Goal: Task Accomplishment & Management: Manage account settings

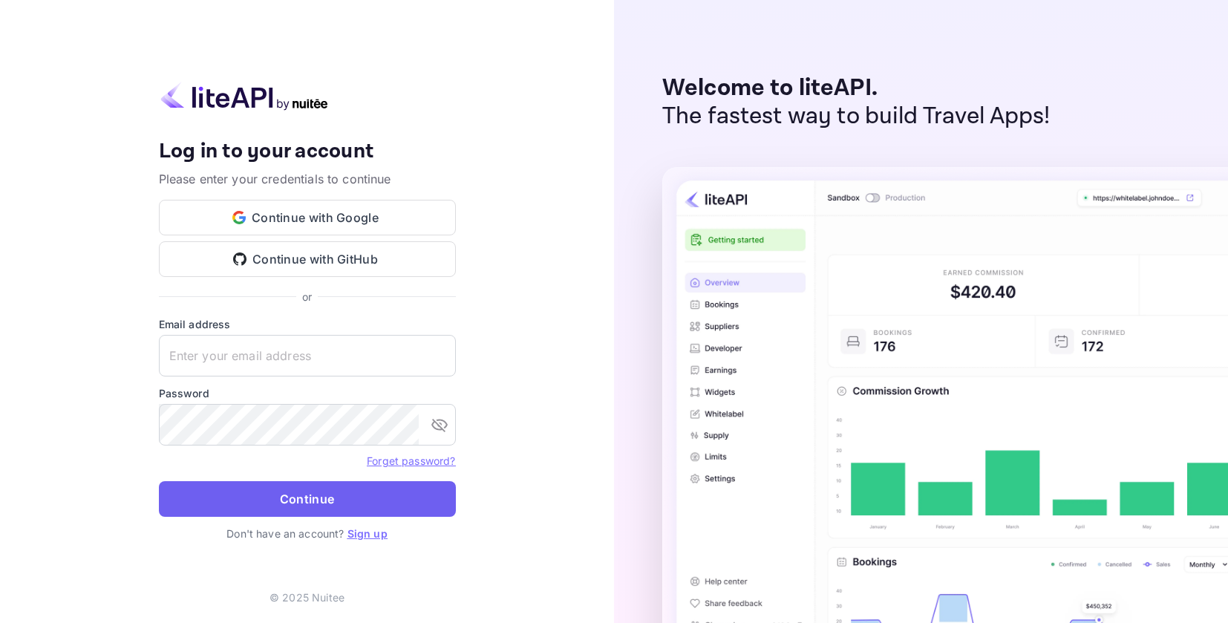
type input "[EMAIL_ADDRESS][DOMAIN_NAME]"
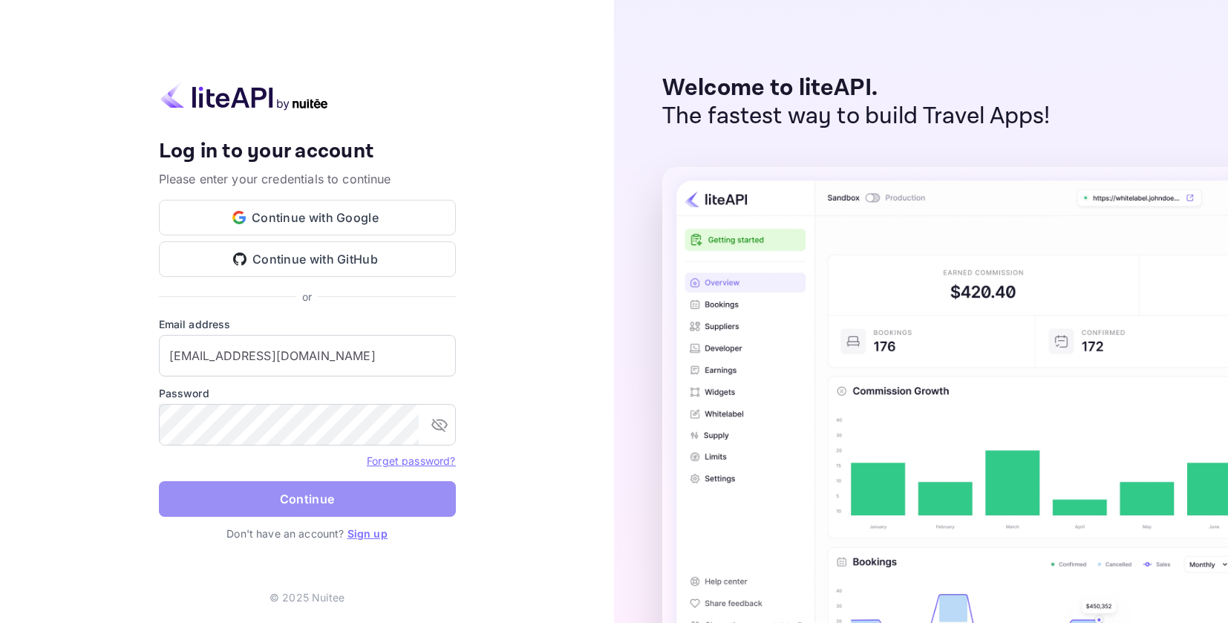
click at [310, 501] on button "Continue" at bounding box center [307, 499] width 297 height 36
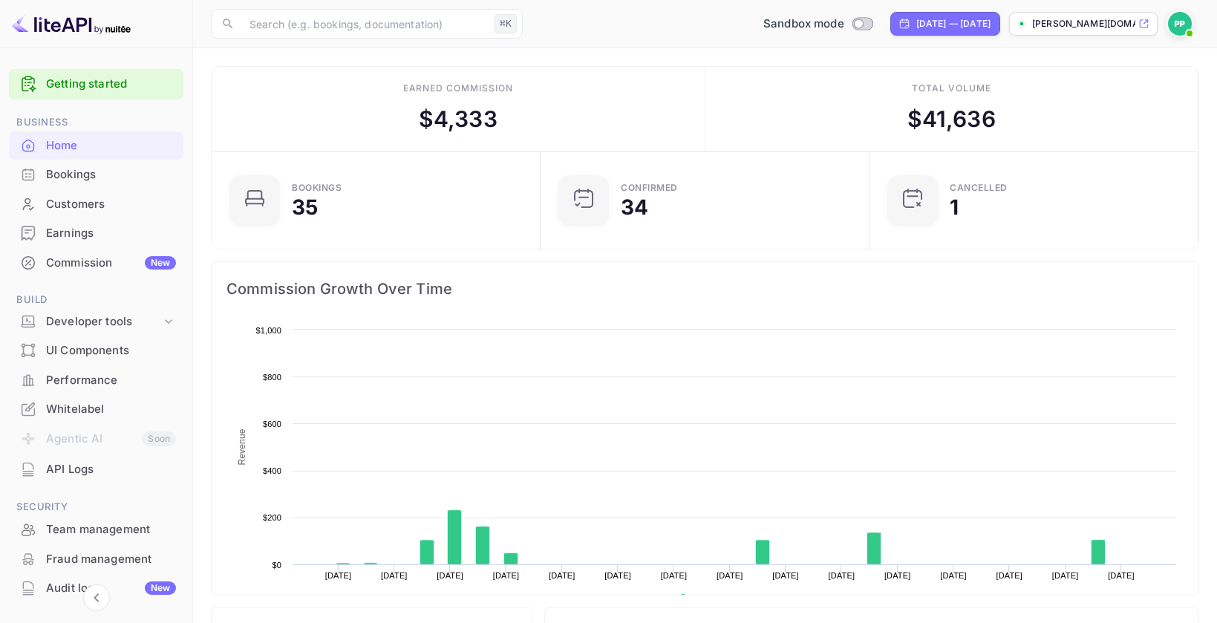
scroll to position [230, 309]
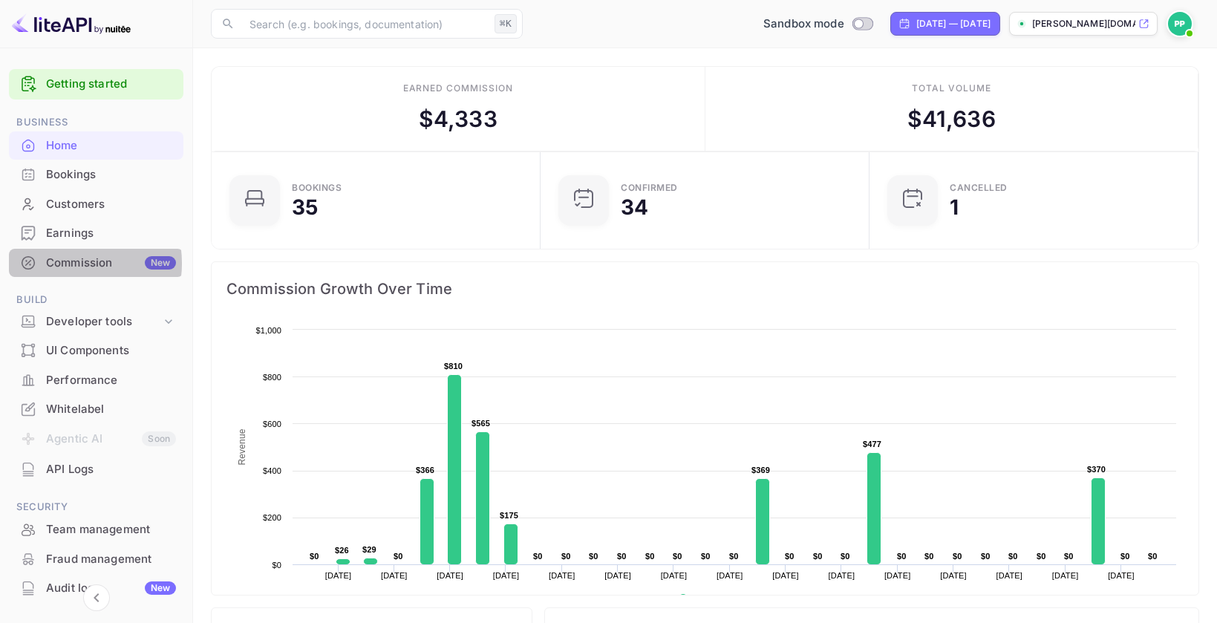
click at [71, 263] on div "Commission New" at bounding box center [111, 263] width 130 height 17
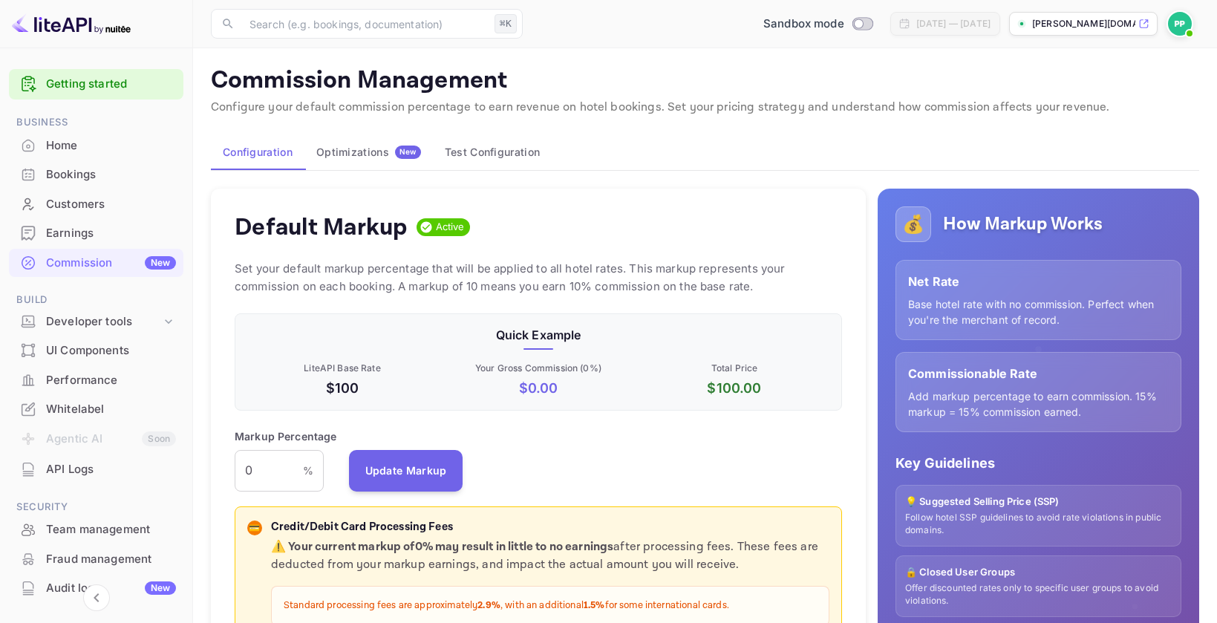
scroll to position [252, 596]
click at [68, 146] on div "Home" at bounding box center [111, 145] width 130 height 17
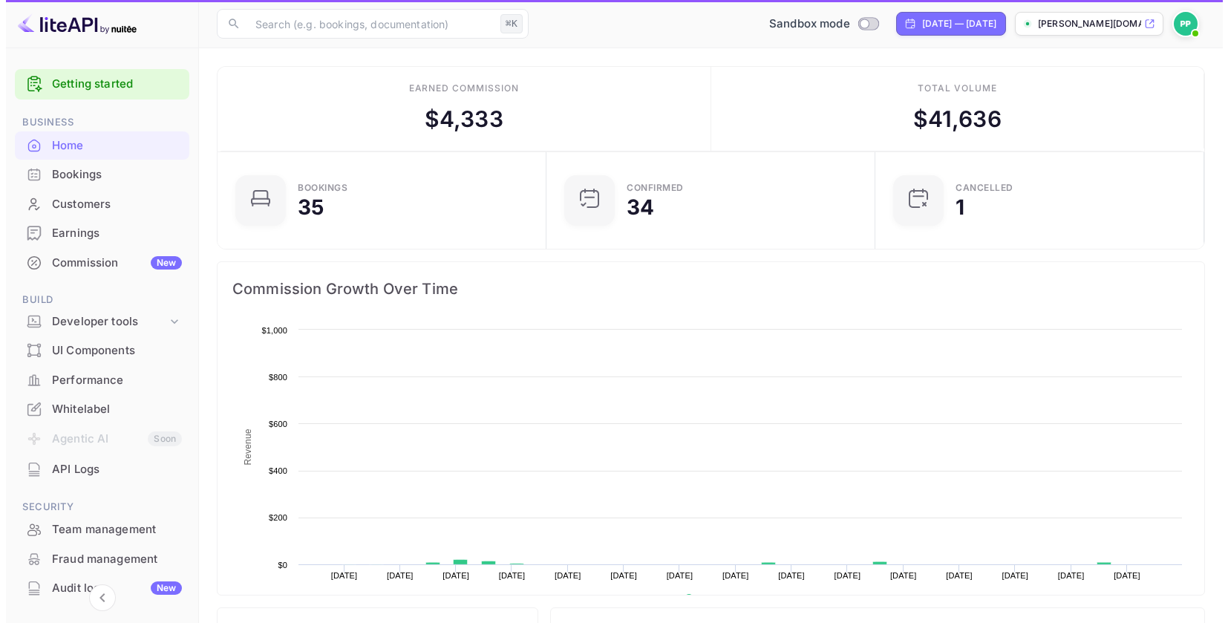
scroll to position [230, 309]
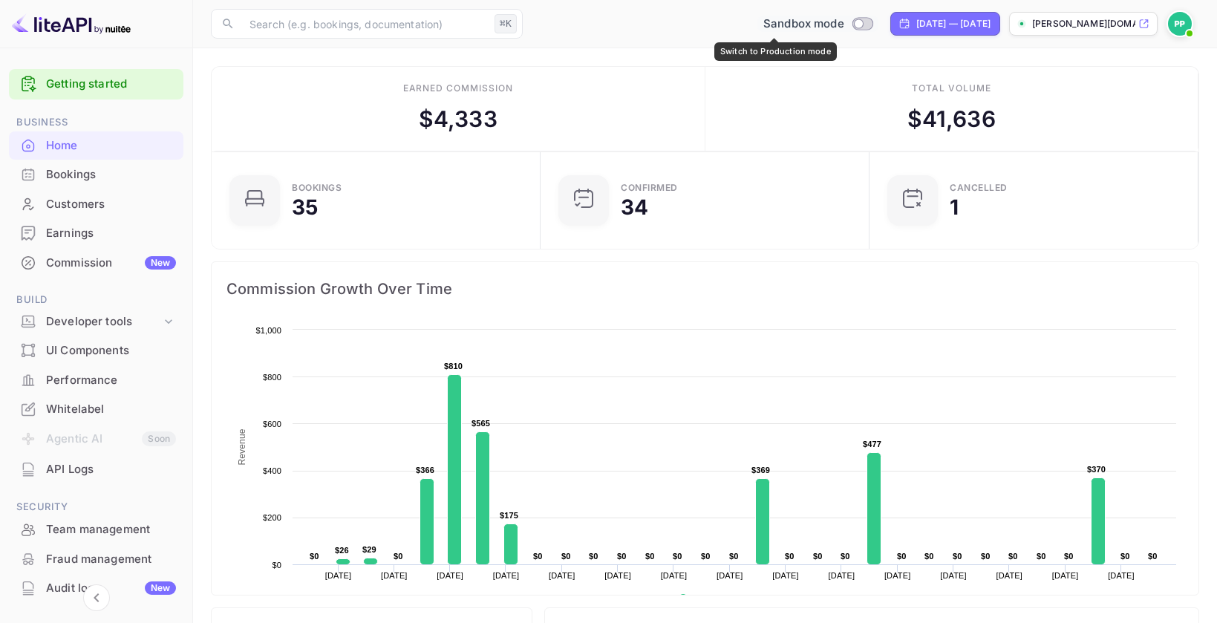
click at [843, 23] on input "Switch to Production mode" at bounding box center [858, 24] width 30 height 10
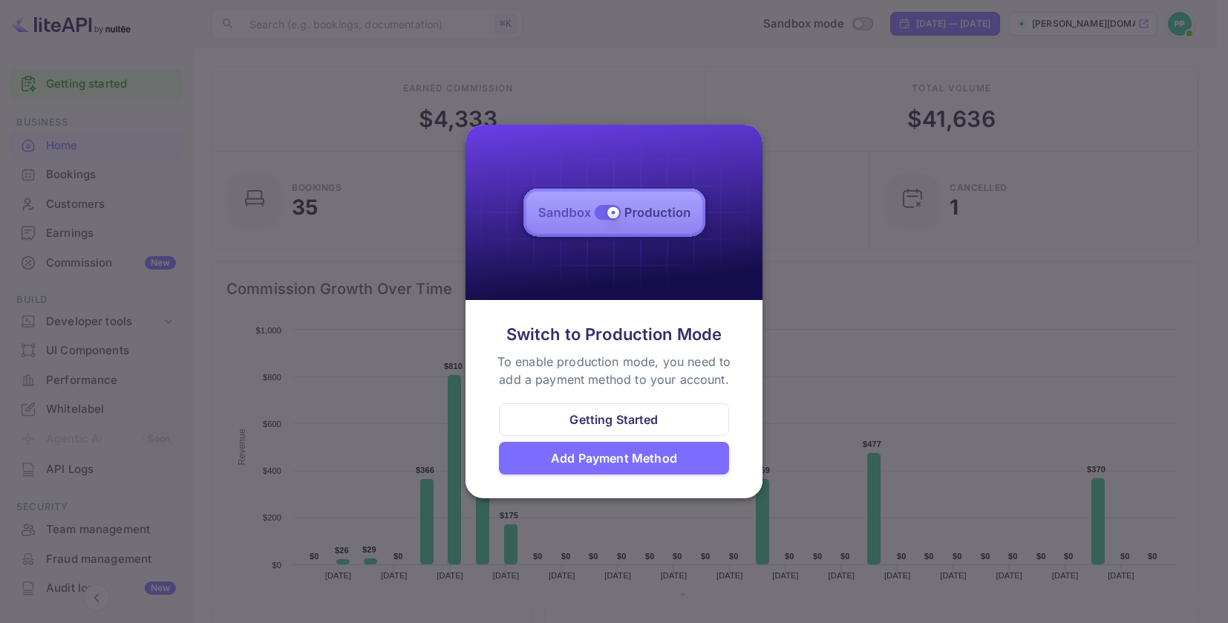
click at [627, 459] on div "Add Payment Method" at bounding box center [614, 458] width 126 height 18
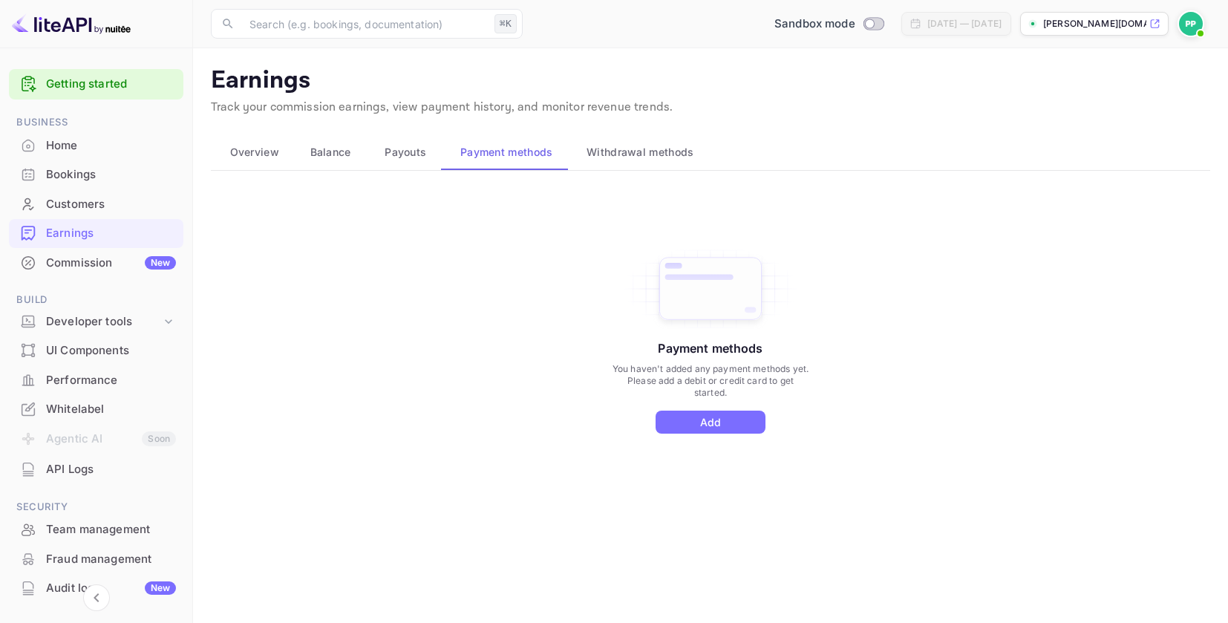
click at [350, 294] on div "Payment methods You haven't added any payment methods yet. Please add a debit o…" at bounding box center [710, 356] width 999 height 334
click at [73, 260] on div "Commission New" at bounding box center [111, 263] width 130 height 17
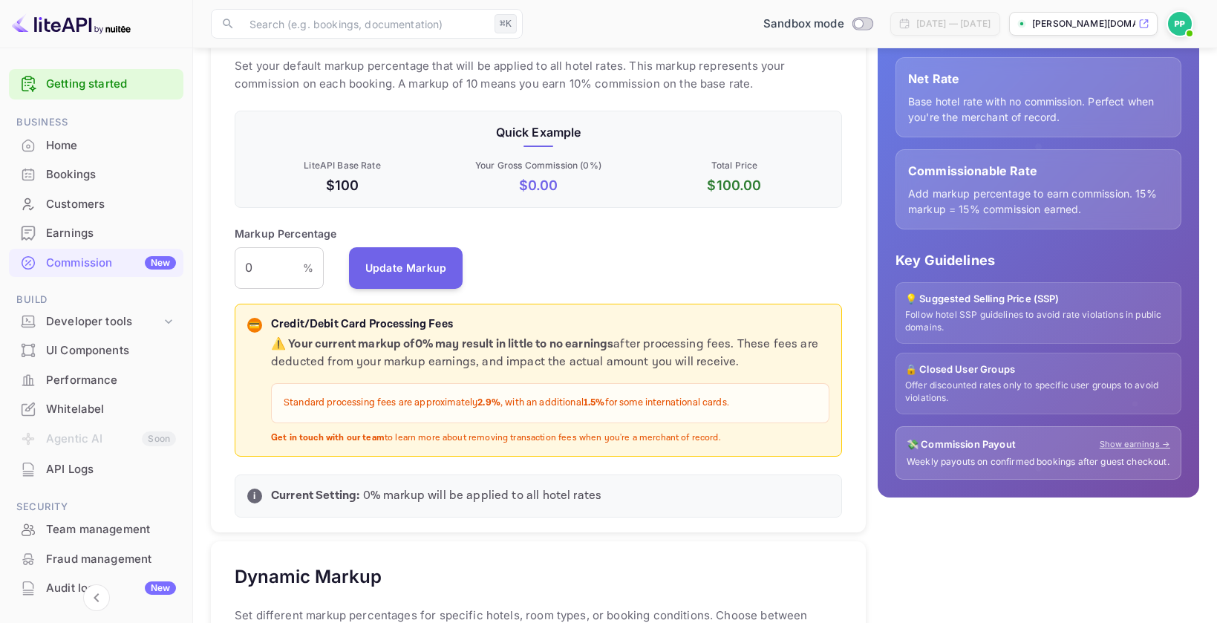
scroll to position [213, 0]
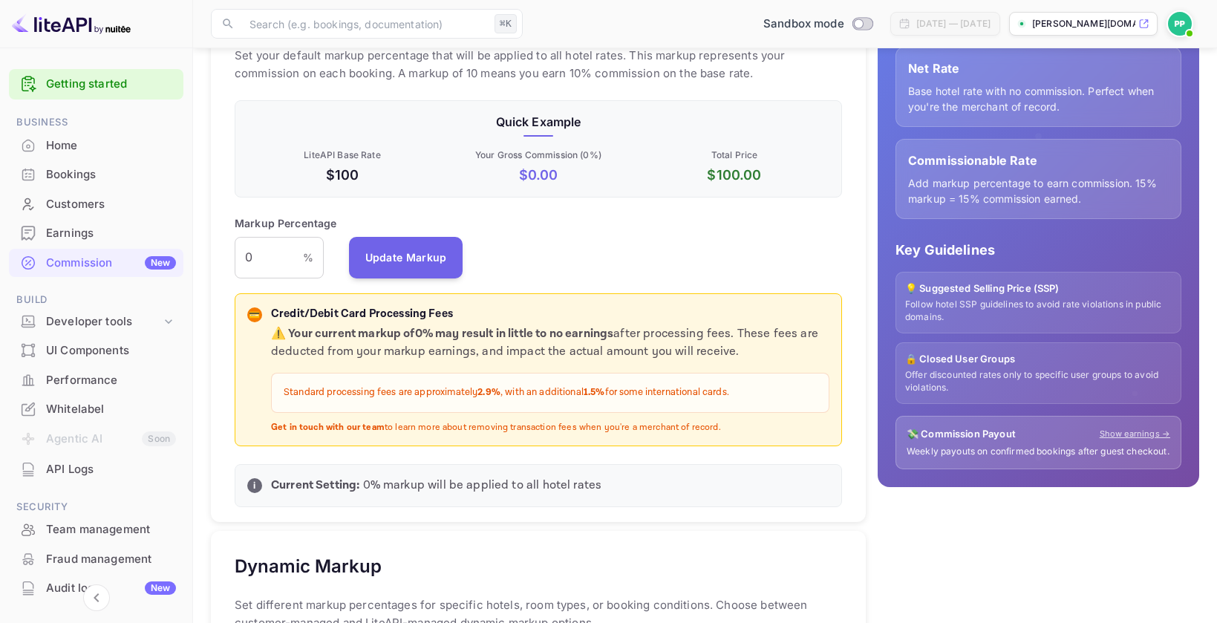
drag, startPoint x: 512, startPoint y: 393, endPoint x: 758, endPoint y: 389, distance: 245.8
click at [758, 389] on p "Standard processing fees are approximately 2.9% , with an additional 1.5% for s…" at bounding box center [550, 392] width 533 height 15
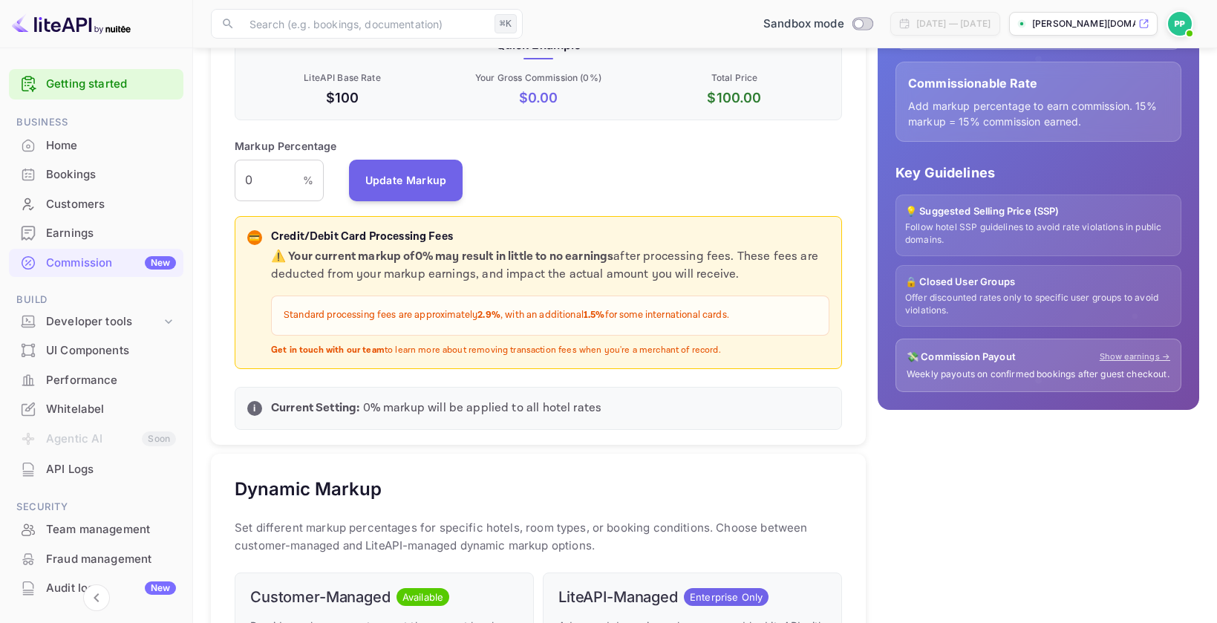
scroll to position [303, 0]
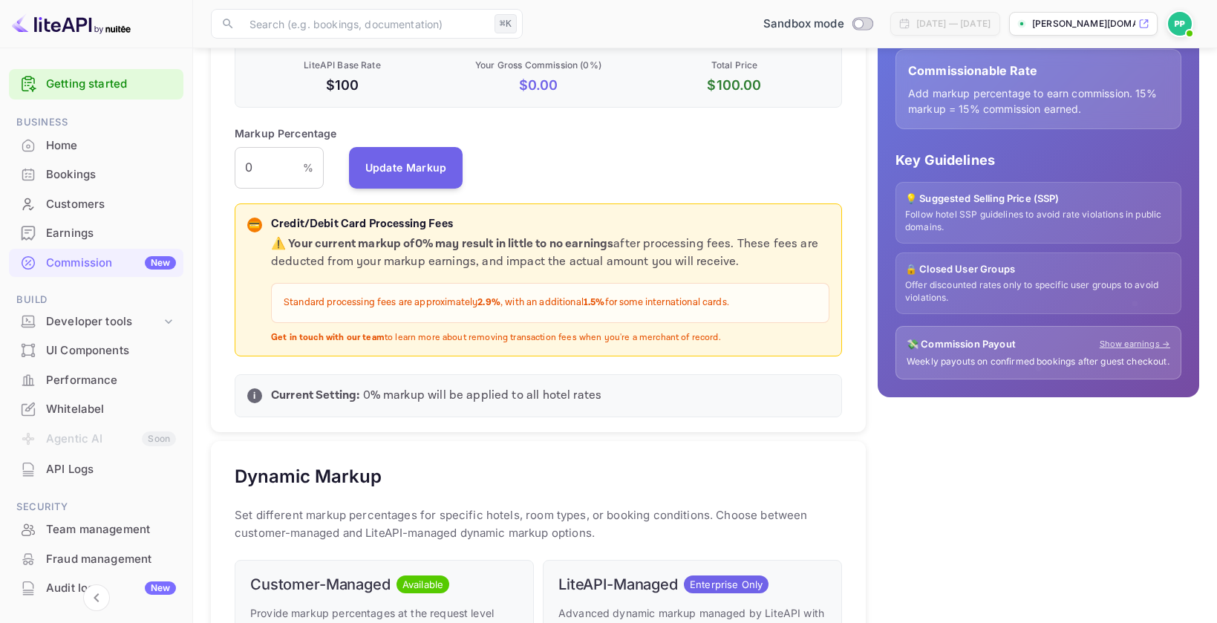
click at [536, 309] on p "Standard processing fees are approximately 2.9% , with an additional 1.5% for s…" at bounding box center [550, 302] width 533 height 15
drag, startPoint x: 477, startPoint y: 304, endPoint x: 744, endPoint y: 301, distance: 266.6
click at [744, 301] on p "Standard processing fees are approximately 2.9% , with an additional 1.5% for s…" at bounding box center [550, 302] width 533 height 15
click at [753, 306] on p "Standard processing fees are approximately 2.9% , with an additional 1.5% for s…" at bounding box center [550, 302] width 533 height 15
drag, startPoint x: 745, startPoint y: 303, endPoint x: 284, endPoint y: 306, distance: 461.1
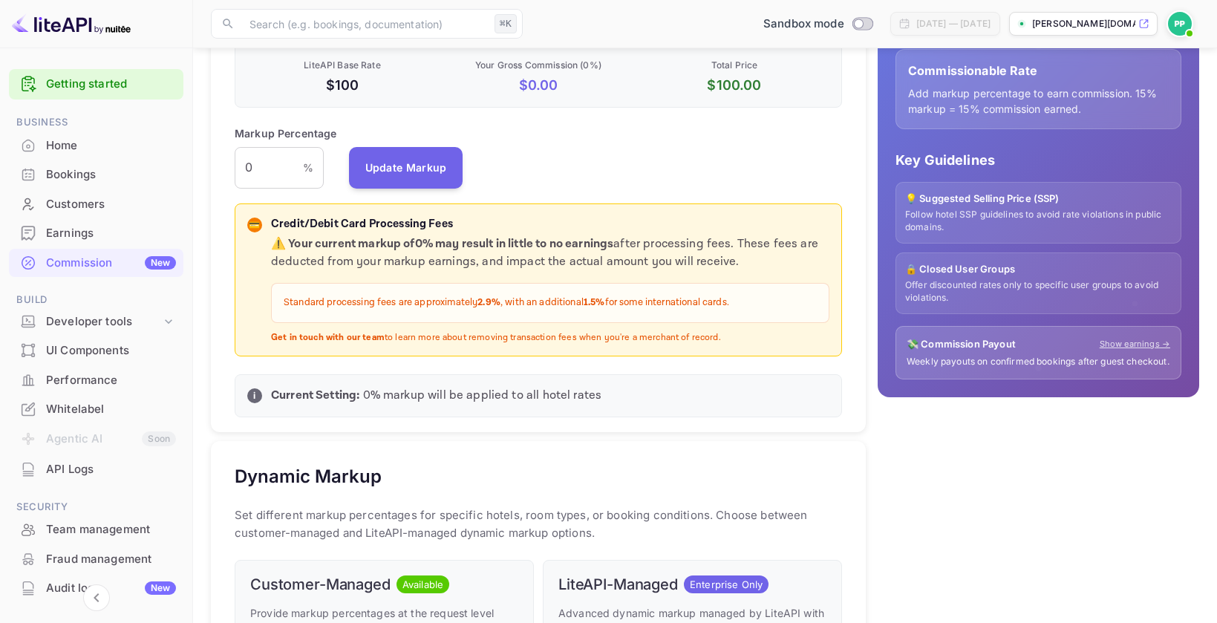
click at [284, 306] on p "Standard processing fees are approximately 2.9% , with an additional 1.5% for s…" at bounding box center [550, 302] width 533 height 15
copy p "Standard processing fees are approximately 2.9% , with an additional 1.5% for s…"
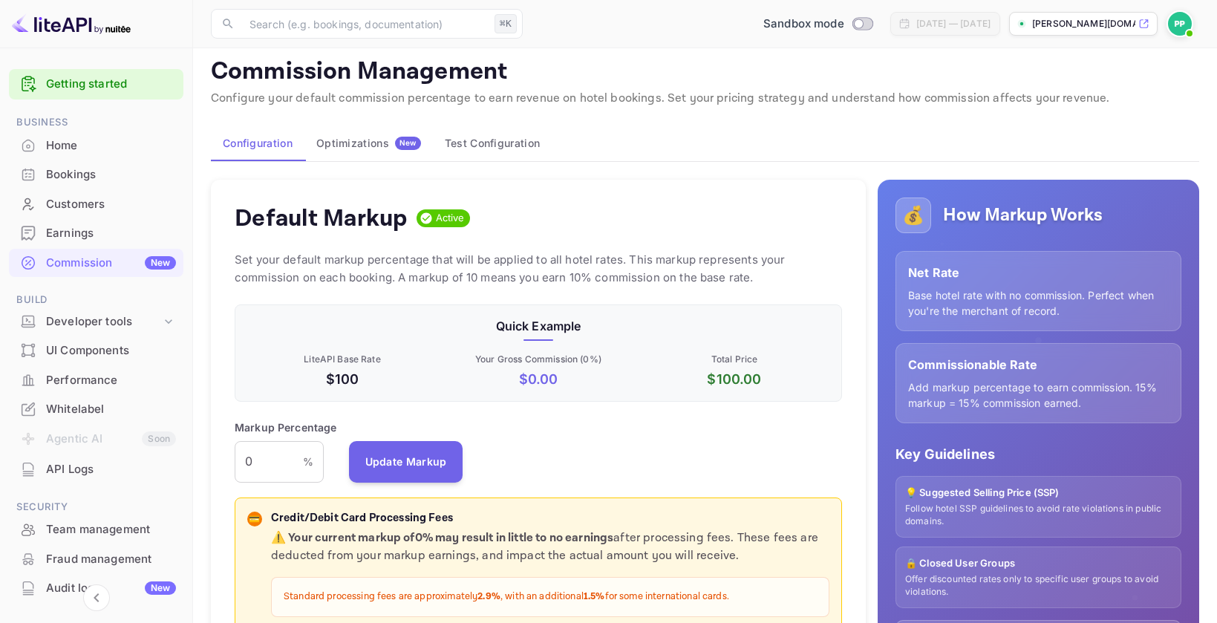
scroll to position [21, 0]
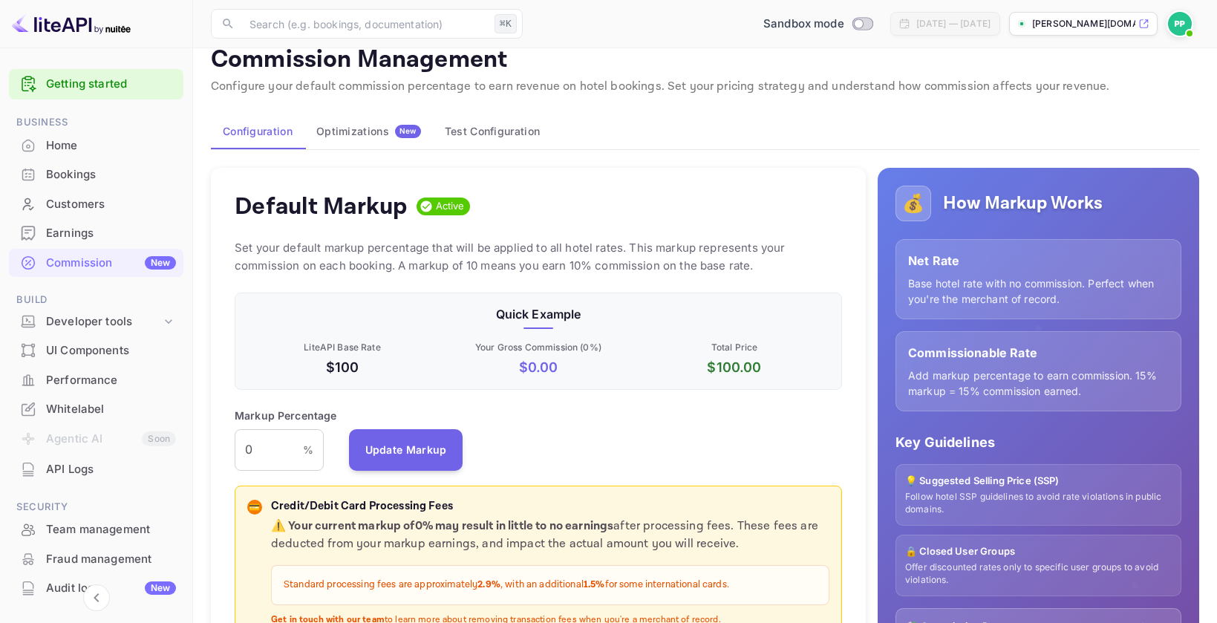
copy p "Standard processing fees are approximately 2.9% , with an additional 1.5% for s…"
click at [751, 198] on div "Default Markup Active" at bounding box center [538, 207] width 607 height 30
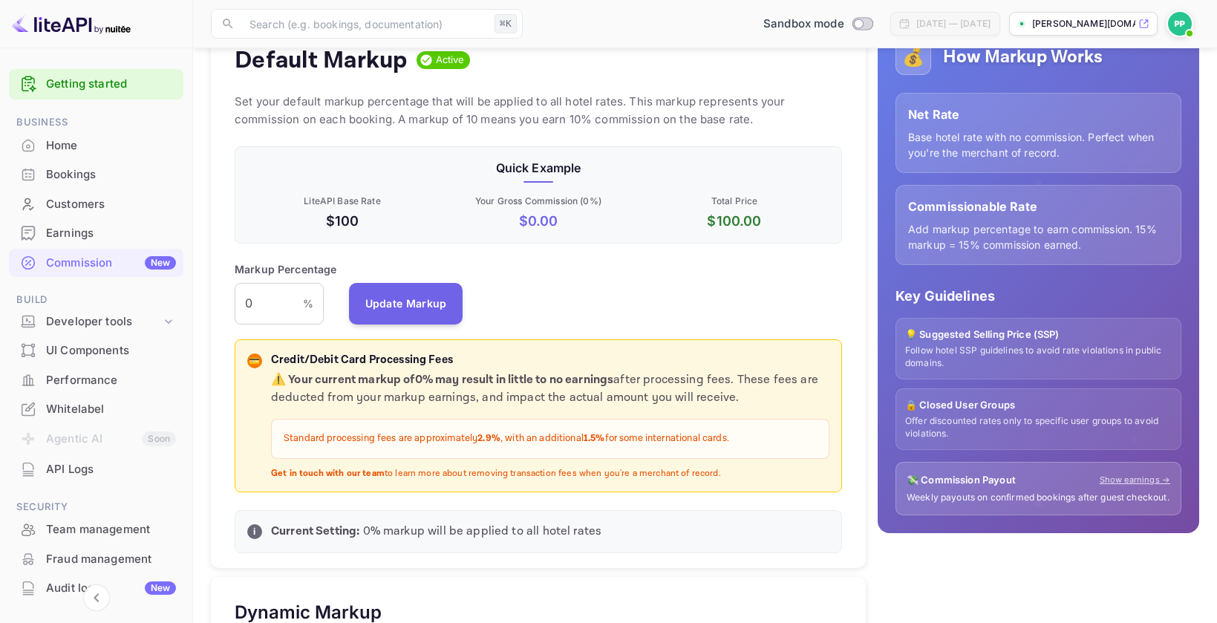
scroll to position [288, 0]
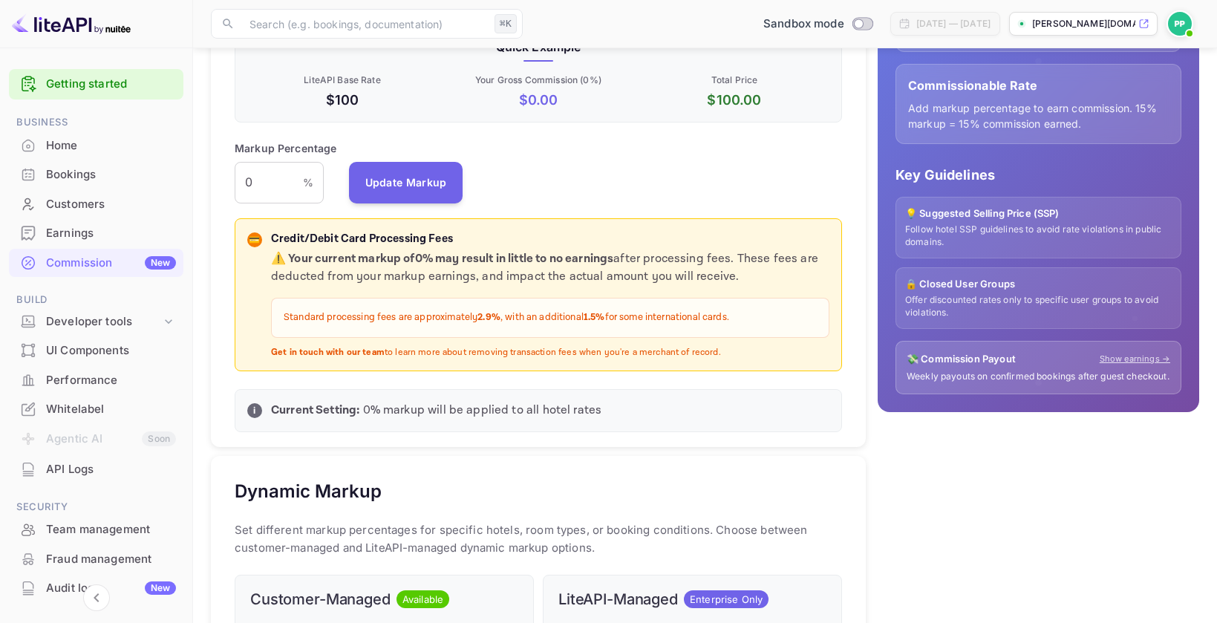
drag, startPoint x: 284, startPoint y: 318, endPoint x: 682, endPoint y: 335, distance: 397.6
click at [682, 335] on div "Standard processing fees are approximately 2.9% , with an additional 1.5% for s…" at bounding box center [550, 318] width 558 height 40
copy p "Standard processing fees are approximately 2.9% , with an additional 1.5% for s…"
click at [1030, 537] on div "💰 How Markup Works Net Rate Base hotel rate with no commission. Perfect when yo…" at bounding box center [1032, 549] width 333 height 1320
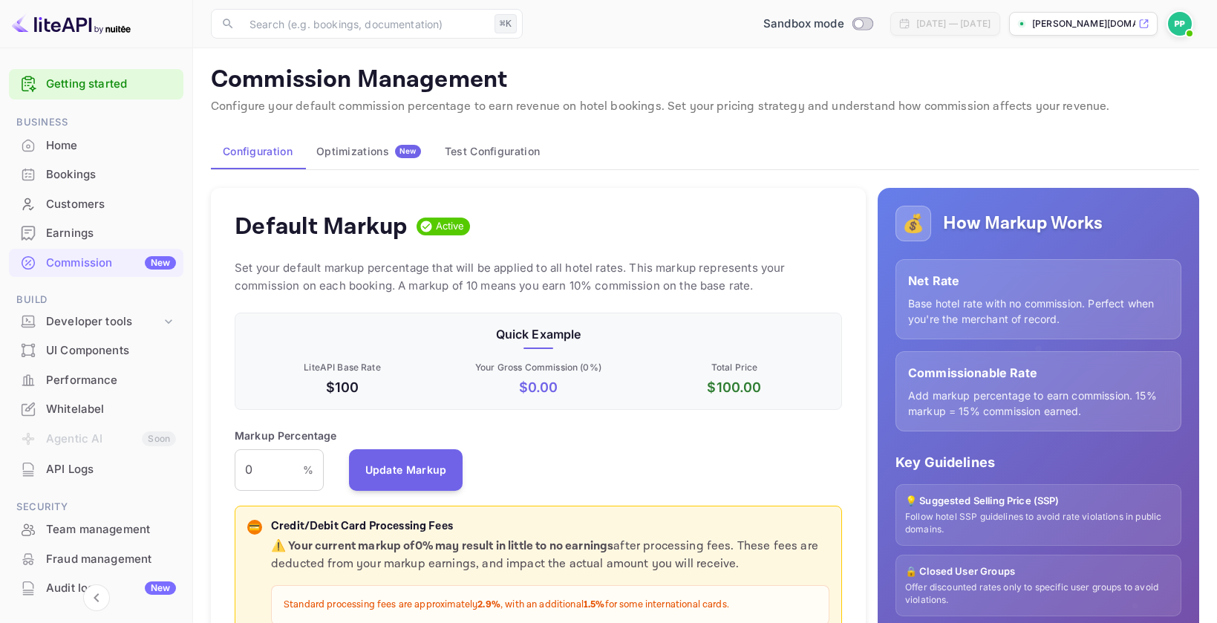
scroll to position [0, 0]
click at [1149, 20] on div "[PERSON_NAME][DOMAIN_NAME]..." at bounding box center [1083, 24] width 148 height 24
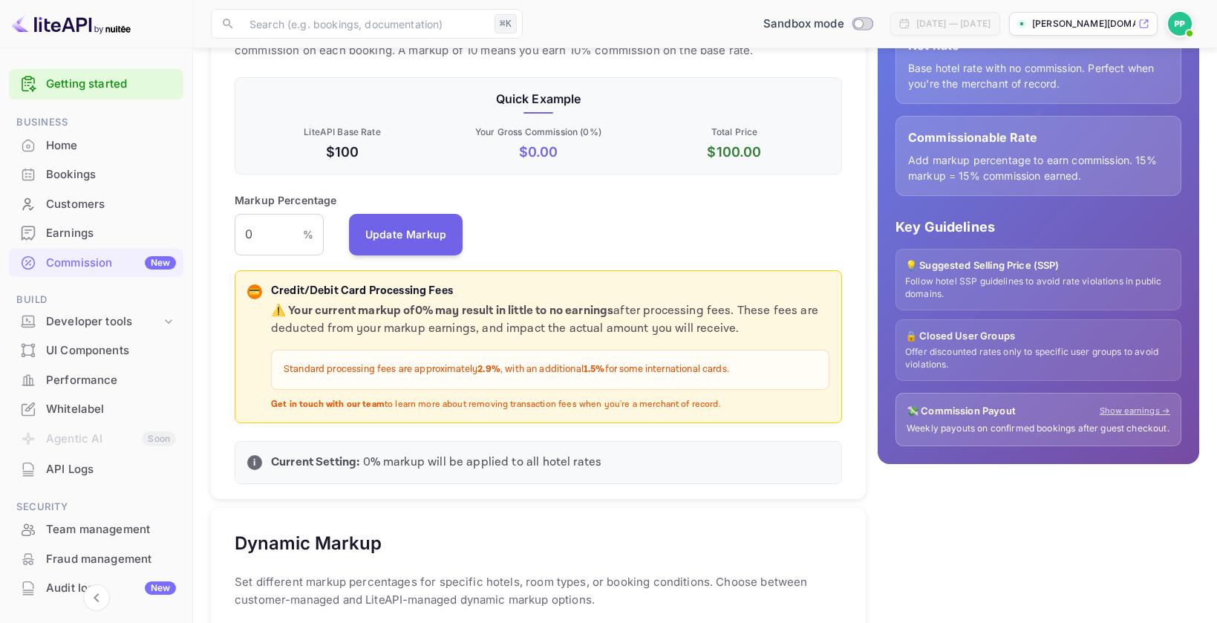
scroll to position [241, 0]
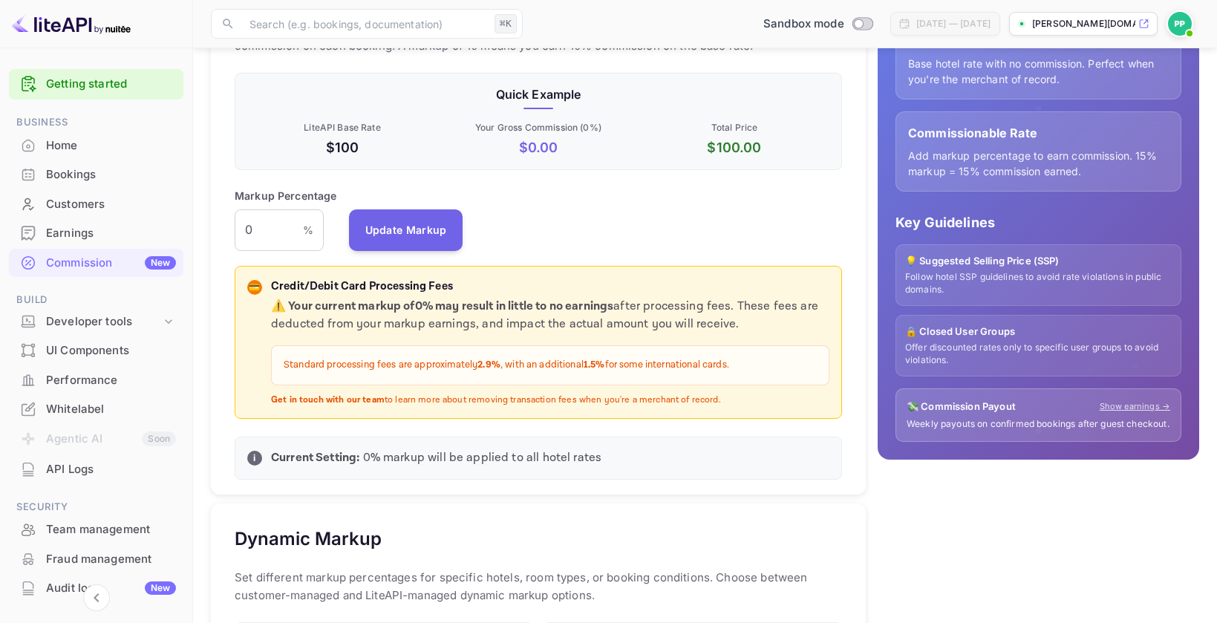
click at [657, 366] on p "Standard processing fees are approximately 2.9% , with an additional 1.5% for s…" at bounding box center [550, 365] width 533 height 15
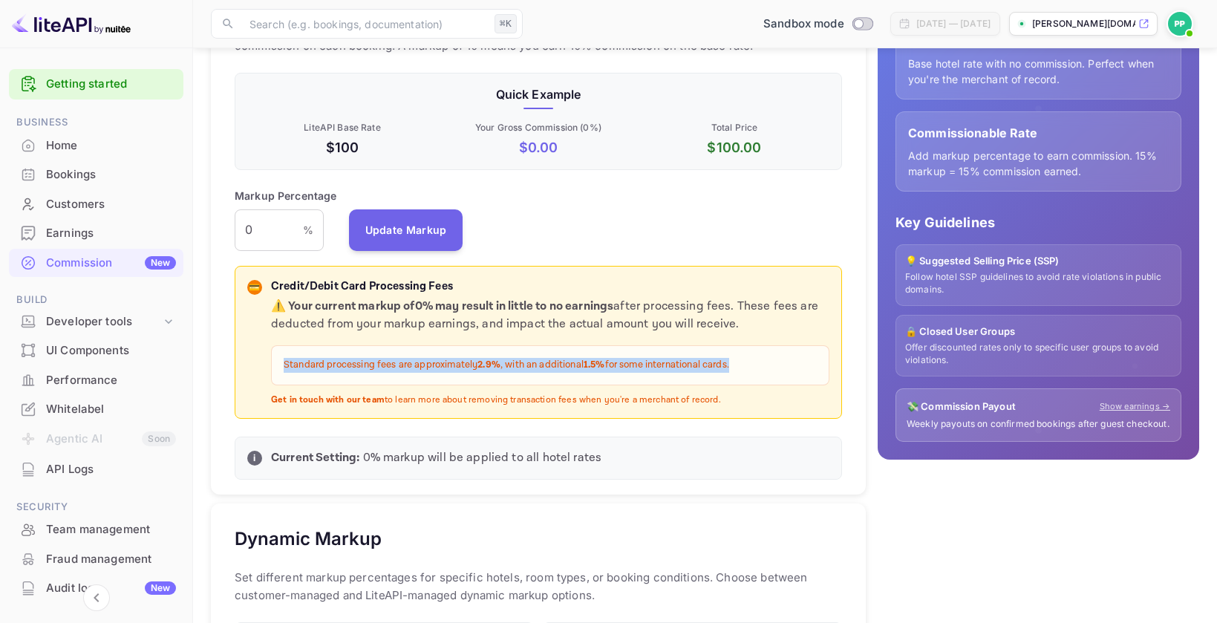
click at [658, 366] on p "Standard processing fees are approximately 2.9% , with an additional 1.5% for s…" at bounding box center [550, 365] width 533 height 15
copy p "Standard processing fees are approximately 2.9% , with an additional 1.5% for s…"
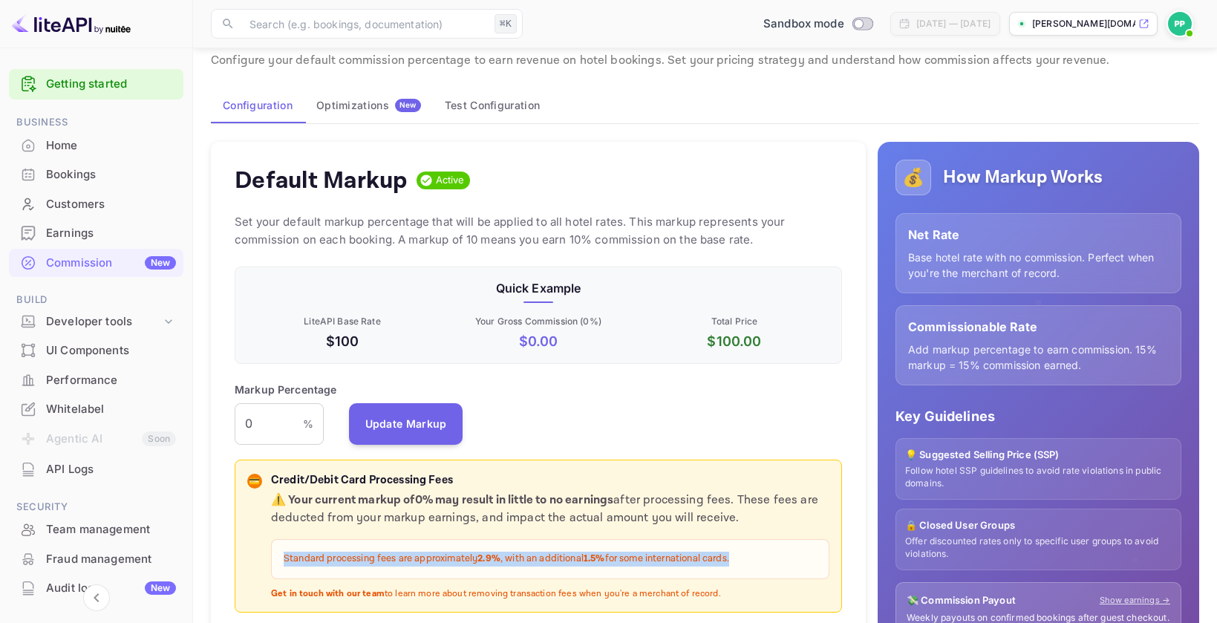
scroll to position [0, 0]
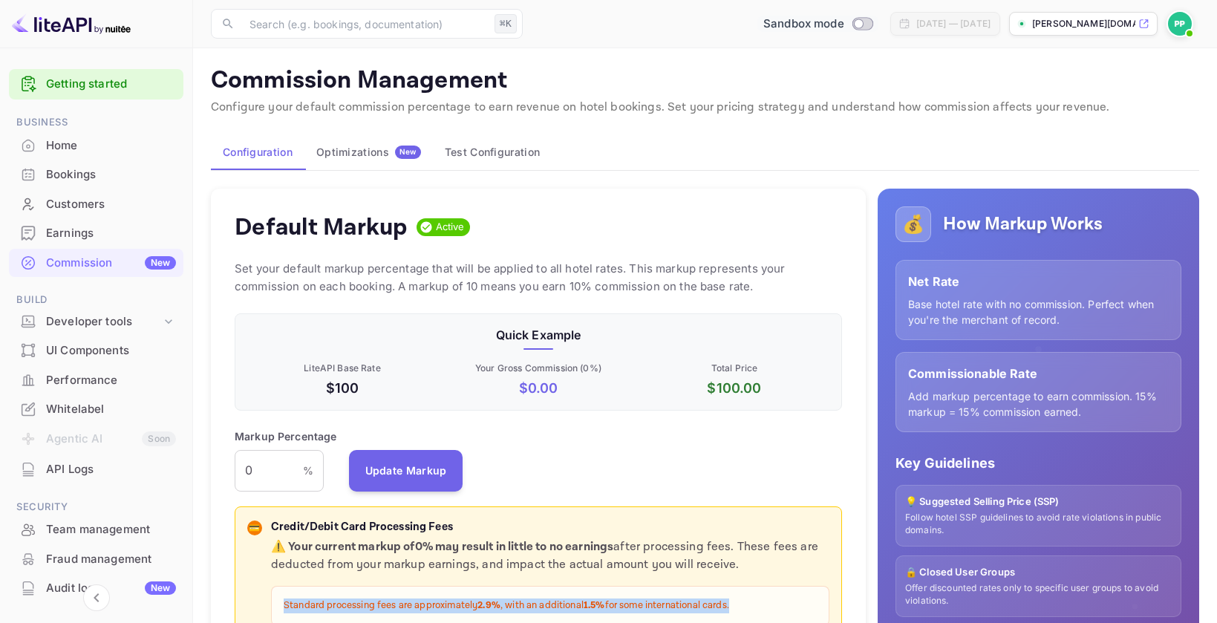
click at [843, 20] on input "Switch to Production mode" at bounding box center [858, 24] width 30 height 10
checkbox input "false"
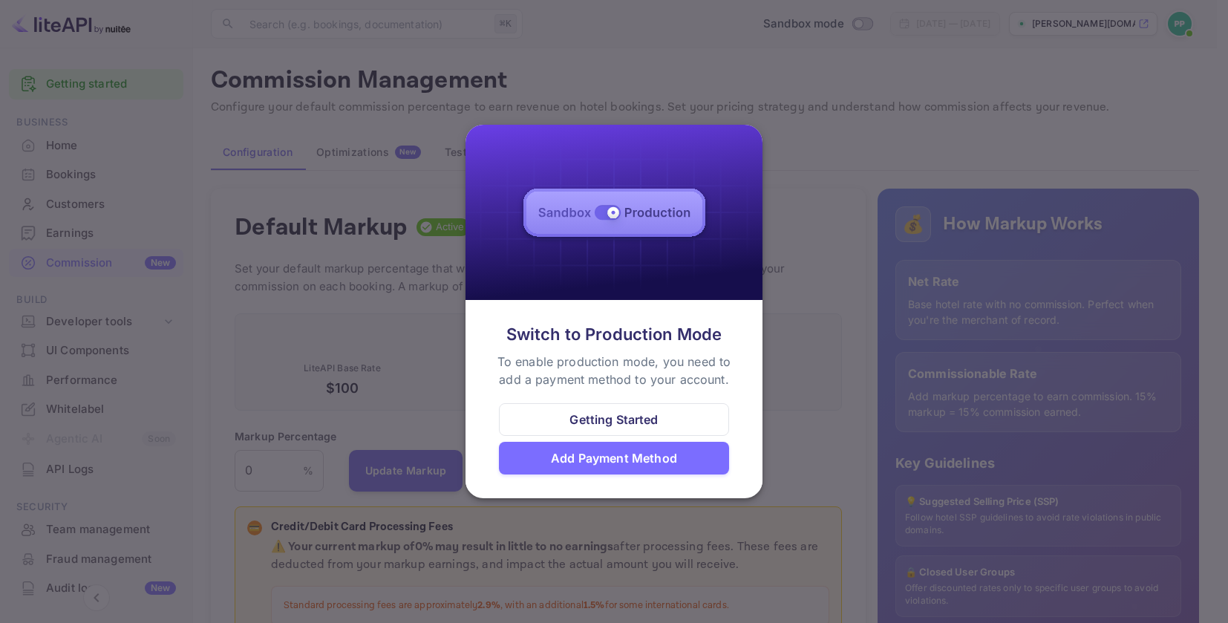
click at [390, 358] on div at bounding box center [614, 311] width 1228 height 623
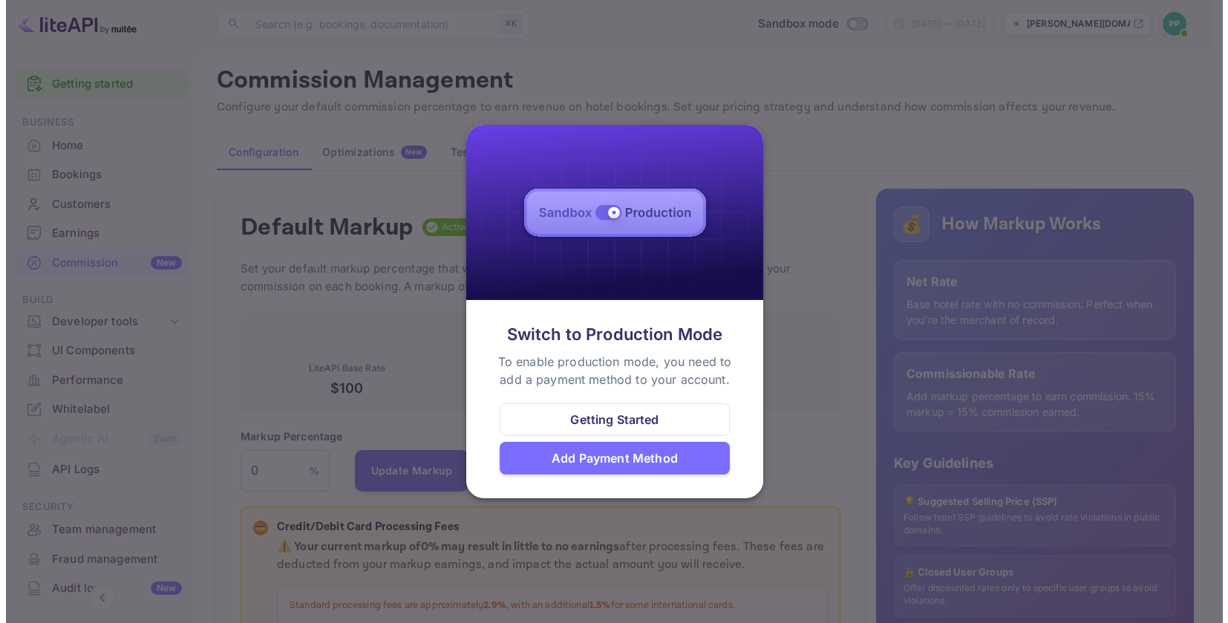
scroll to position [12, 12]
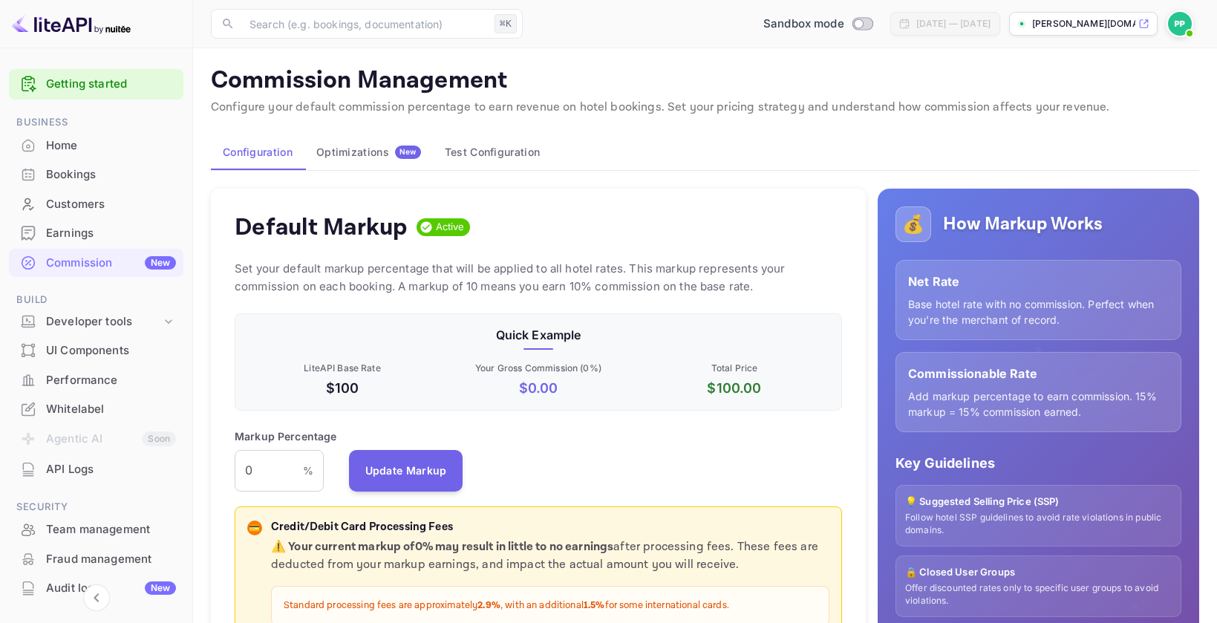
click at [76, 235] on div "Earnings" at bounding box center [111, 233] width 130 height 17
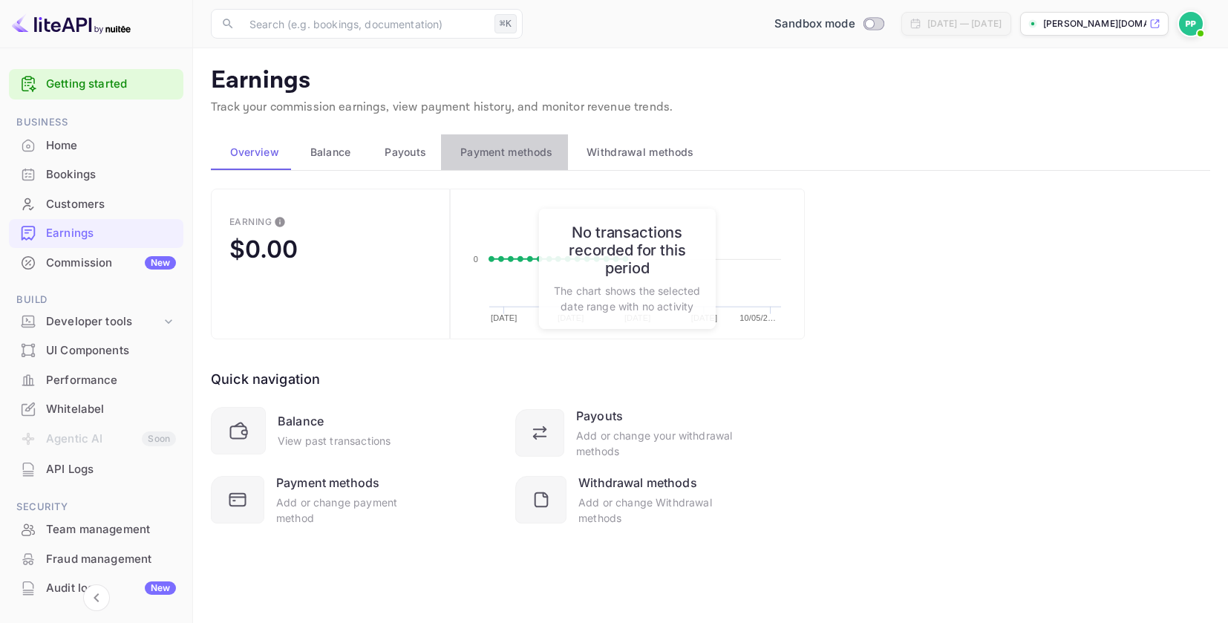
click at [498, 158] on span "Payment methods" at bounding box center [506, 152] width 93 height 18
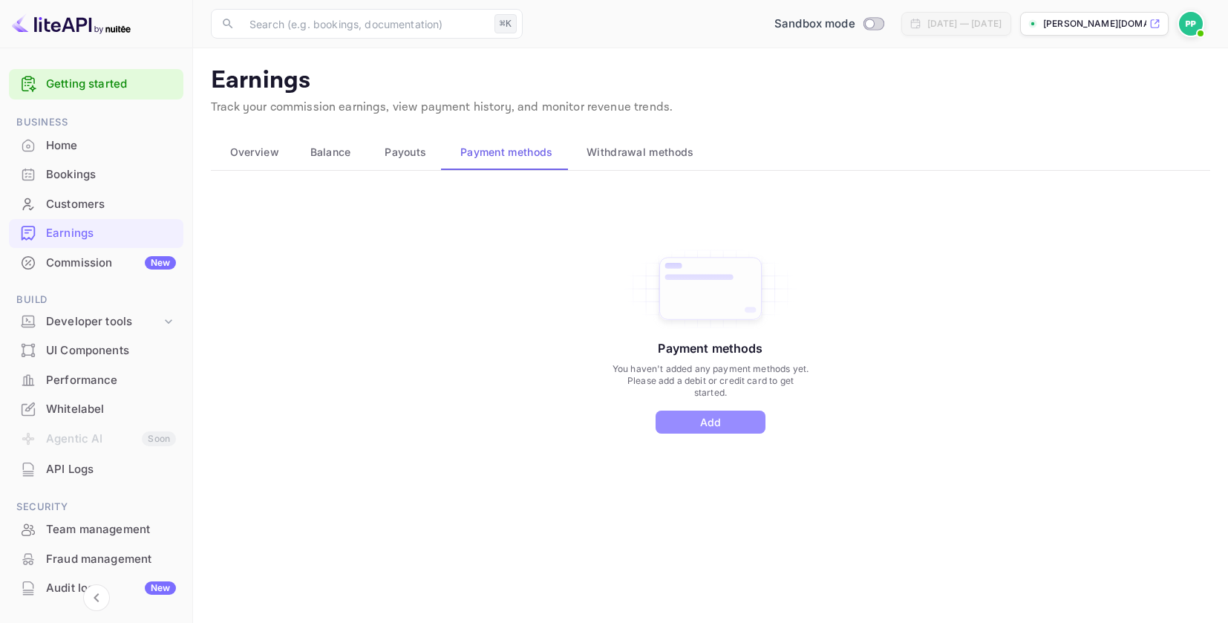
click at [720, 425] on button "Add" at bounding box center [711, 422] width 110 height 23
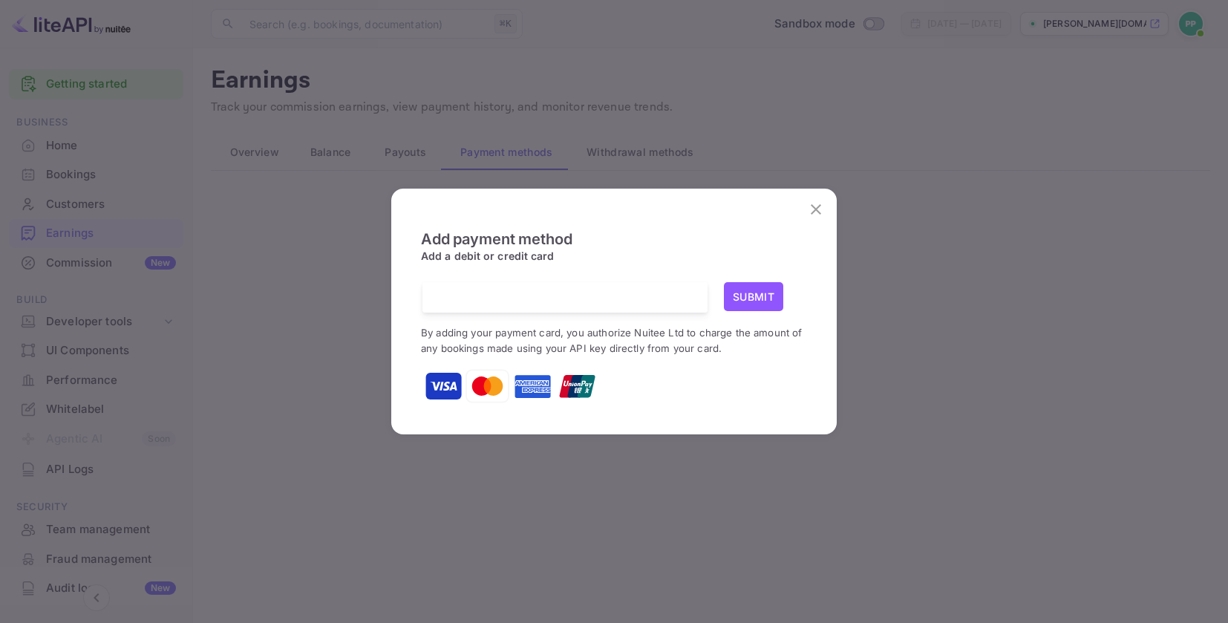
click at [852, 386] on div "Add payment method Add a debit or credit card Submit By adding your payment car…" at bounding box center [614, 311] width 1228 height 623
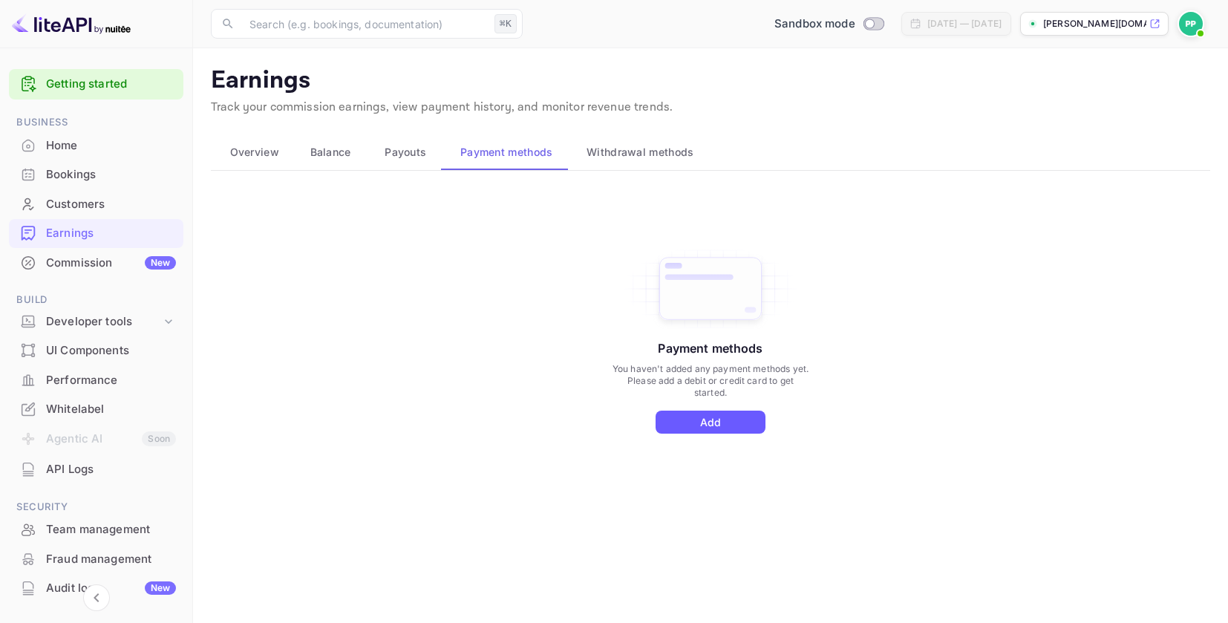
click at [725, 424] on button "Add" at bounding box center [711, 422] width 110 height 23
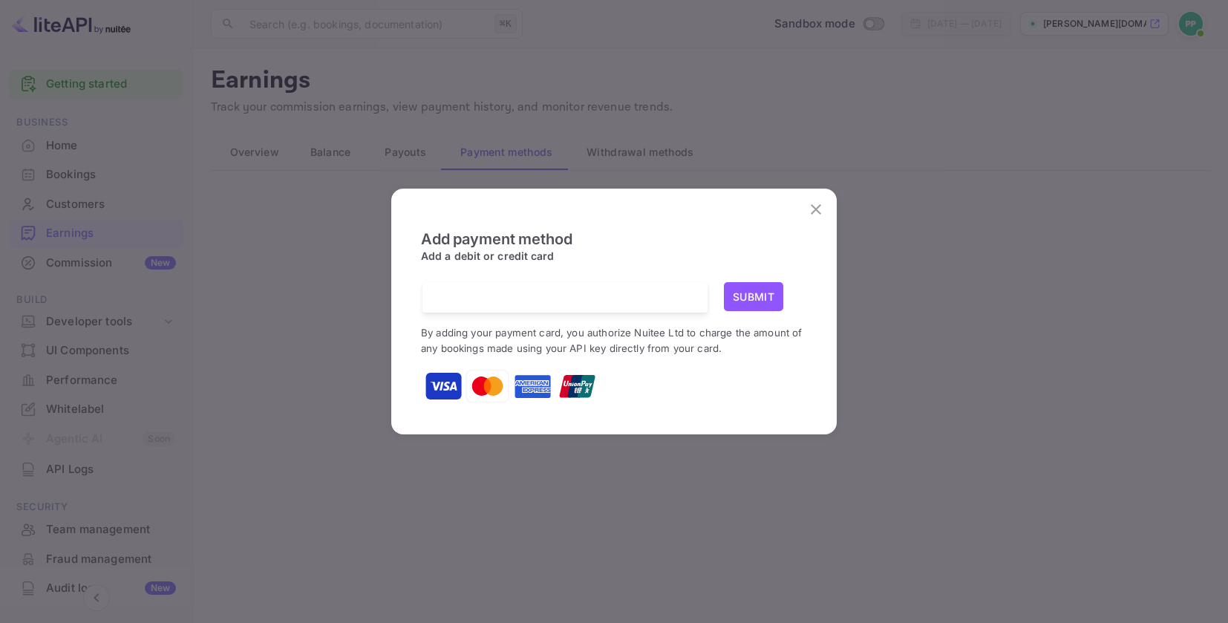
click at [757, 298] on button "Submit" at bounding box center [753, 296] width 59 height 29
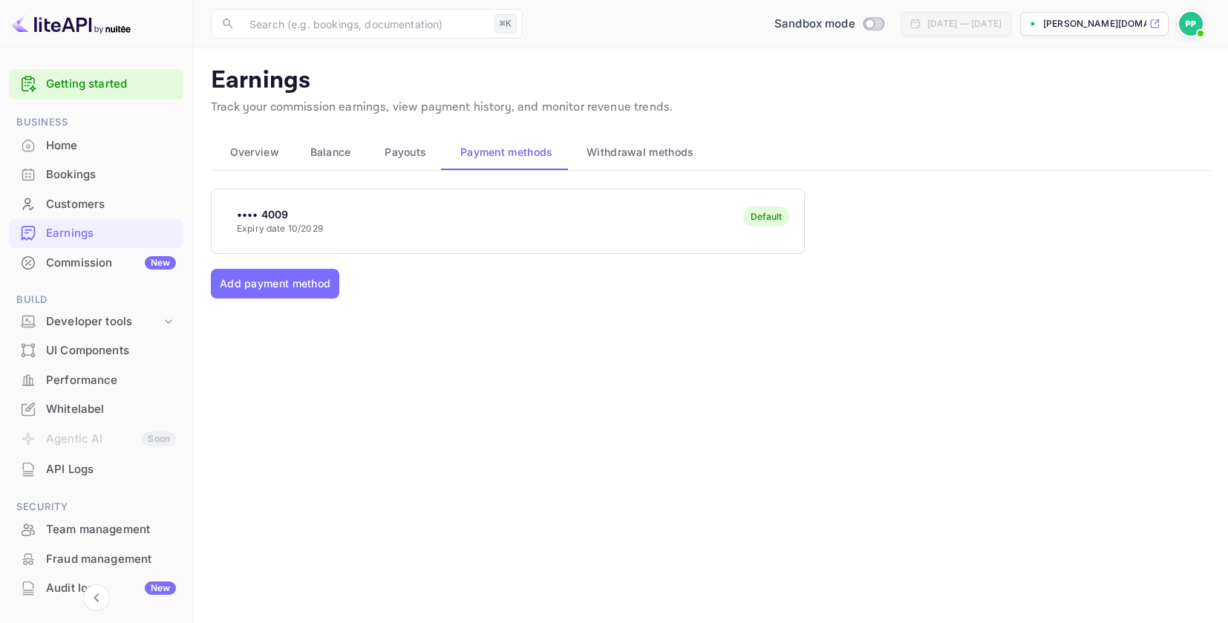
click at [1082, 28] on p "[PERSON_NAME][DOMAIN_NAME]..." at bounding box center [1094, 23] width 103 height 13
